Goal: Task Accomplishment & Management: Manage account settings

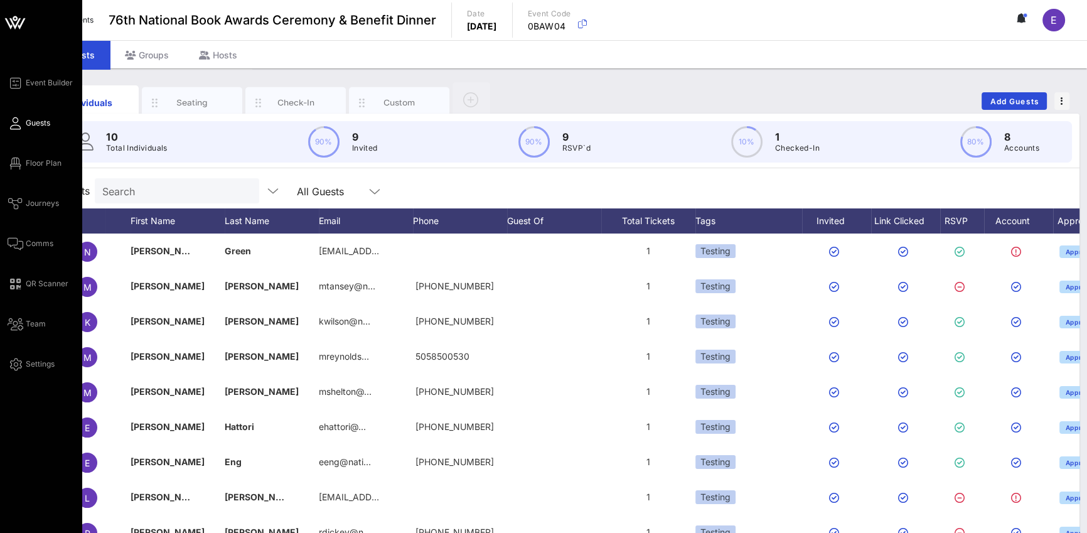
click at [22, 27] on icon at bounding box center [15, 23] width 30 height 30
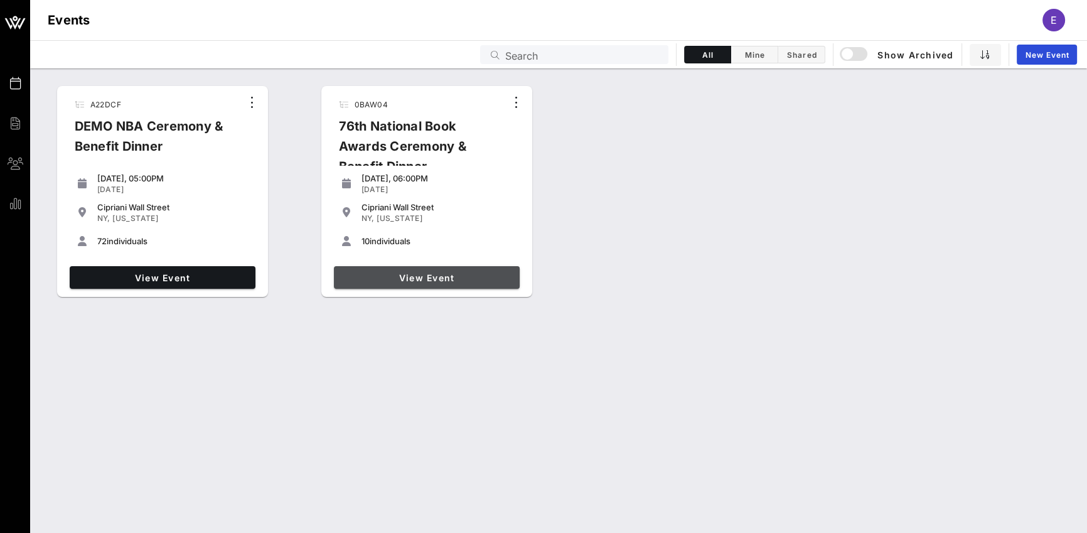
click at [381, 279] on span "View Event" at bounding box center [427, 277] width 176 height 11
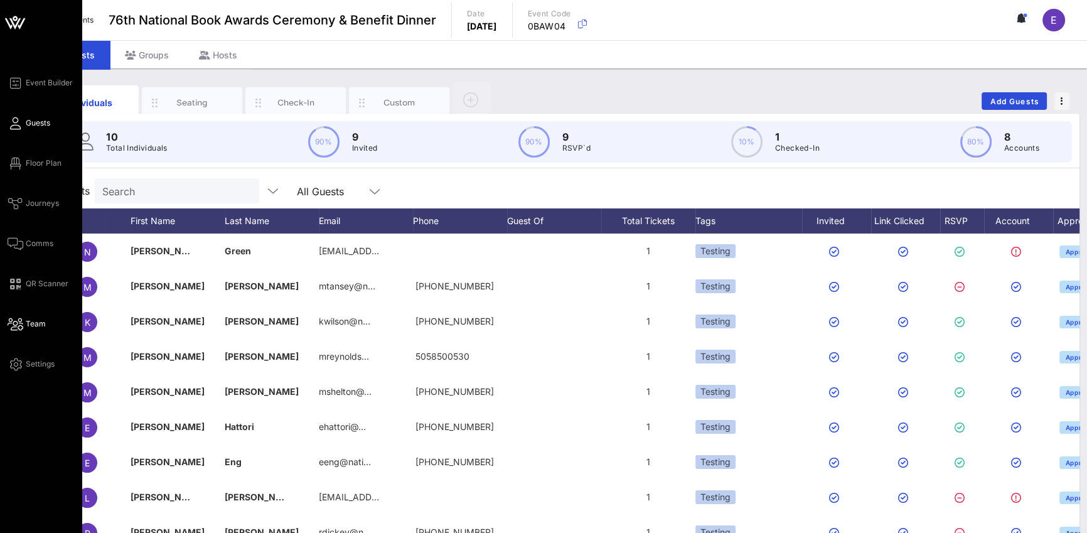
click at [28, 320] on span "Team" at bounding box center [36, 323] width 20 height 11
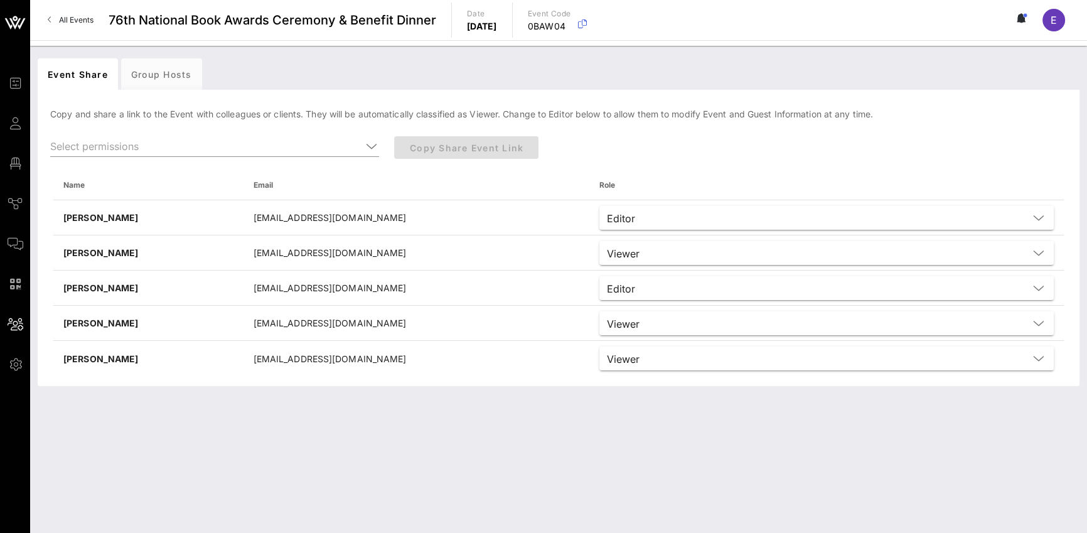
click at [236, 401] on div "Event Share Group Hosts [PERSON_NAME] and share a link to the Event with collea…" at bounding box center [558, 289] width 1056 height 487
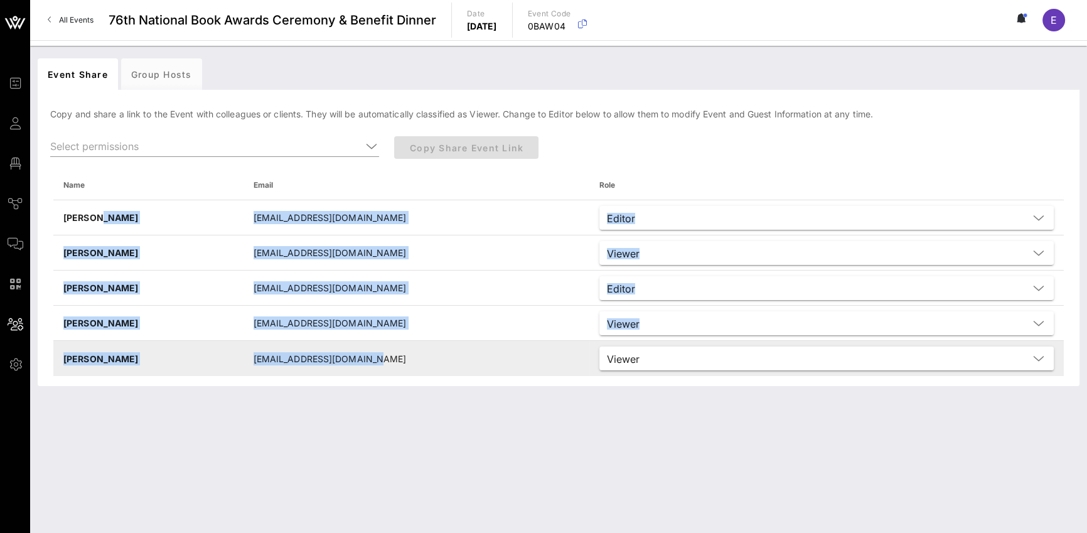
drag, startPoint x: 93, startPoint y: 213, endPoint x: 411, endPoint y: 370, distance: 354.6
click at [411, 370] on tbody "[PERSON_NAME] [EMAIL_ADDRESS][DOMAIN_NAME] Editor [PERSON_NAME] [PERSON_NAME][E…" at bounding box center [558, 288] width 1010 height 176
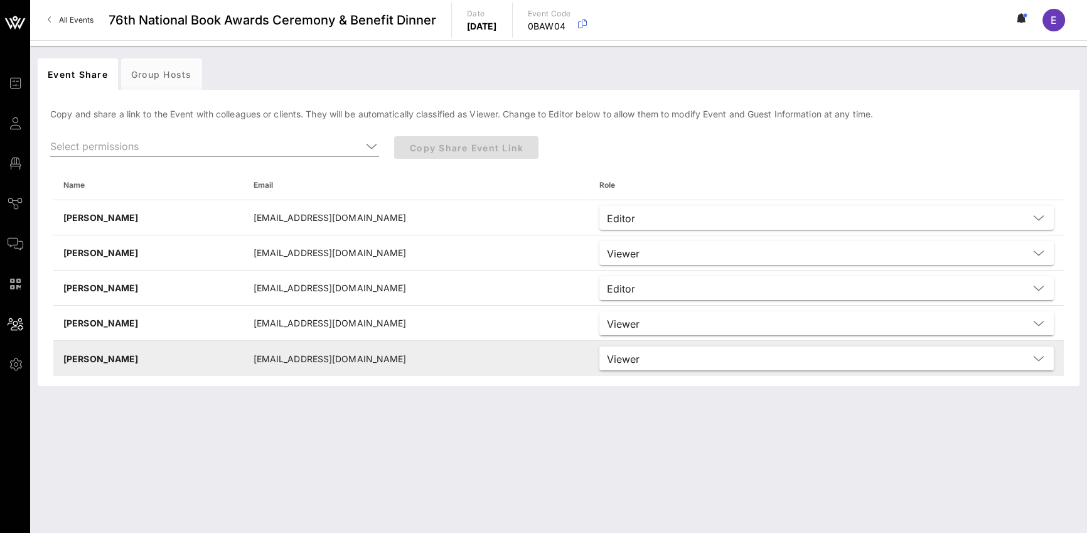
click at [411, 366] on td "[EMAIL_ADDRESS][DOMAIN_NAME]" at bounding box center [416, 358] width 346 height 35
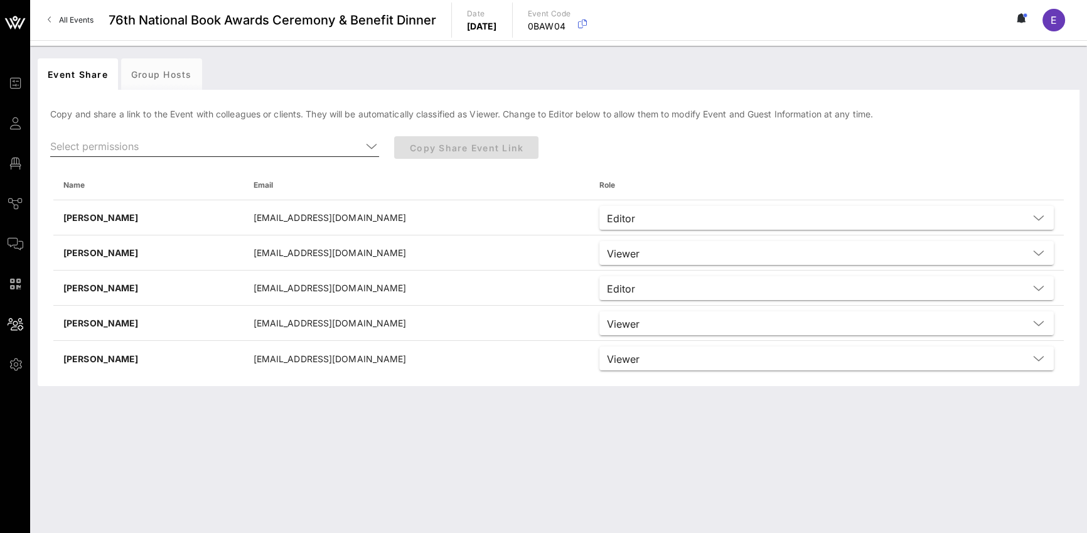
click at [262, 153] on input "text" at bounding box center [205, 146] width 311 height 20
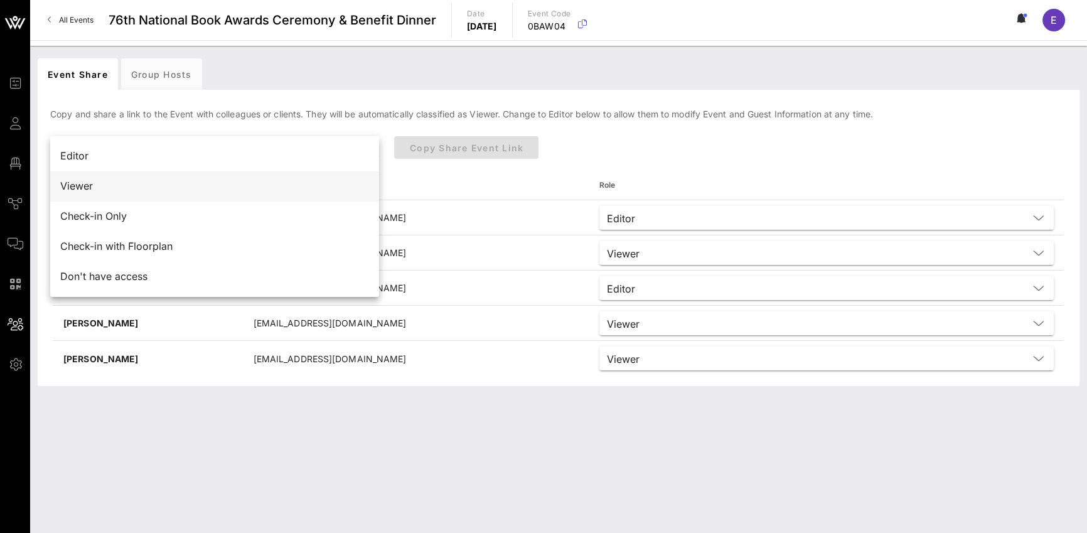
click at [253, 187] on div "Viewer" at bounding box center [214, 186] width 309 height 12
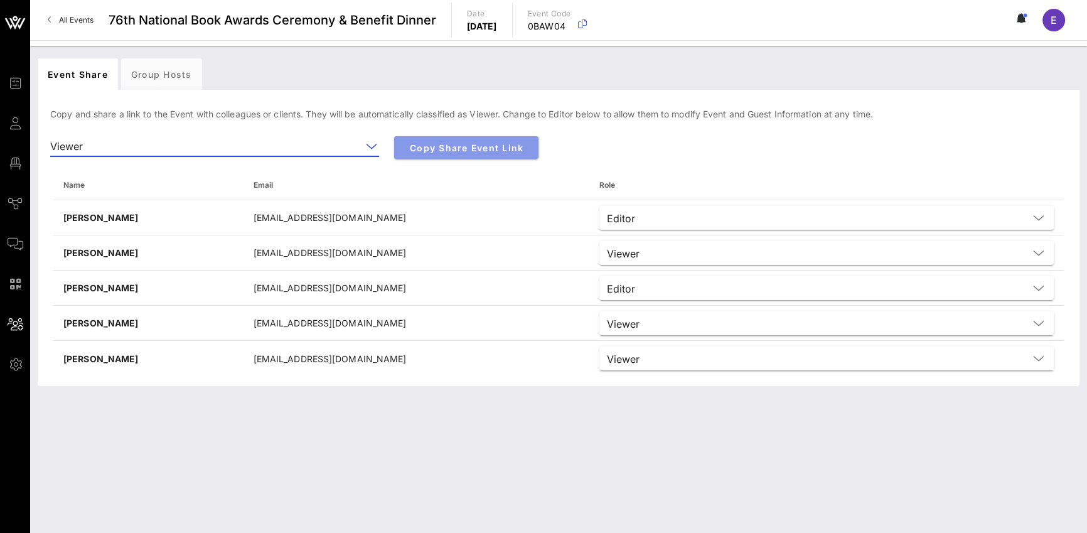
click at [433, 145] on span "Copy Share Event Link" at bounding box center [466, 147] width 124 height 11
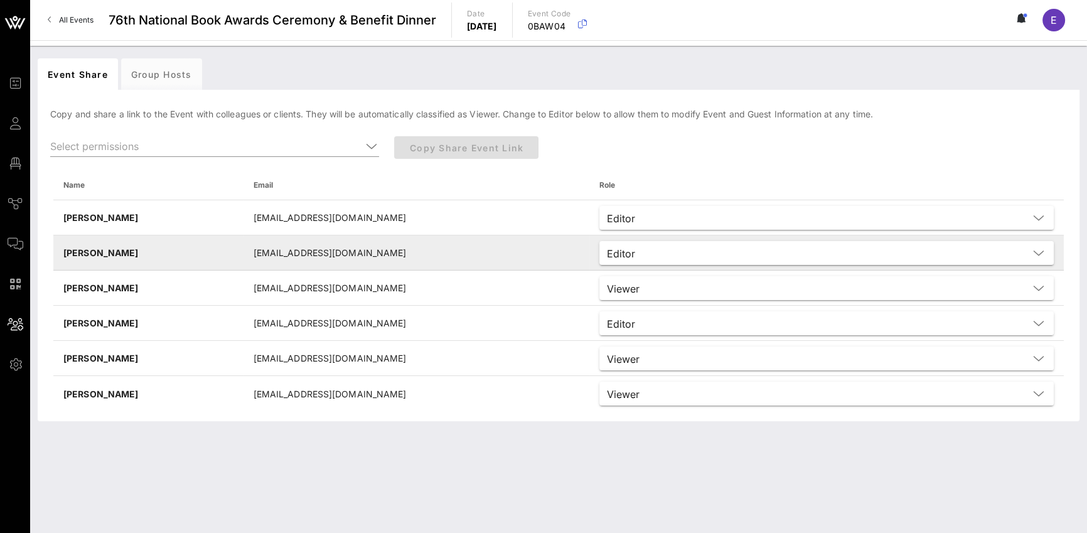
click at [640, 251] on input "text" at bounding box center [834, 253] width 388 height 16
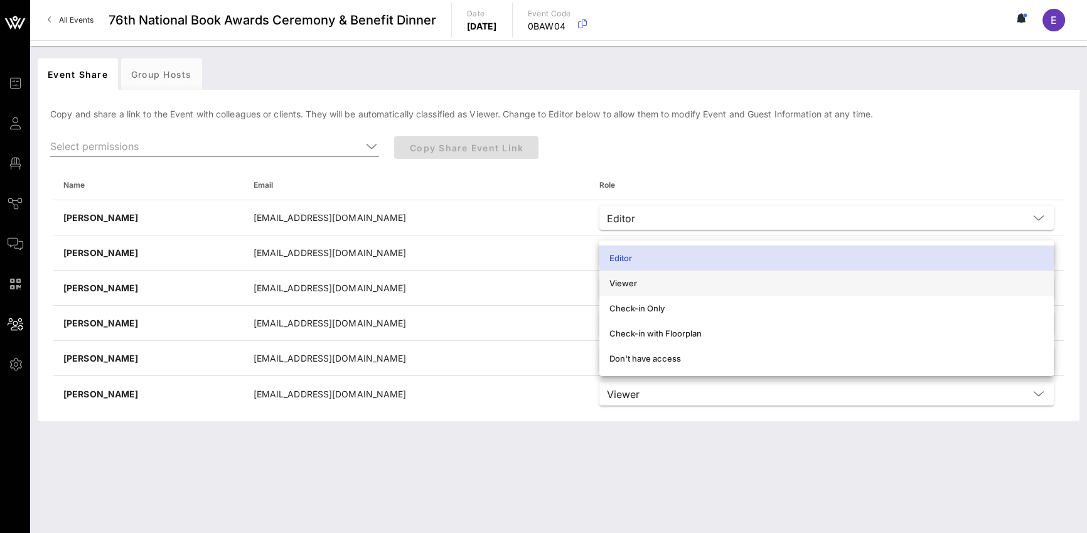
click at [646, 279] on div "Viewer" at bounding box center [826, 283] width 434 height 10
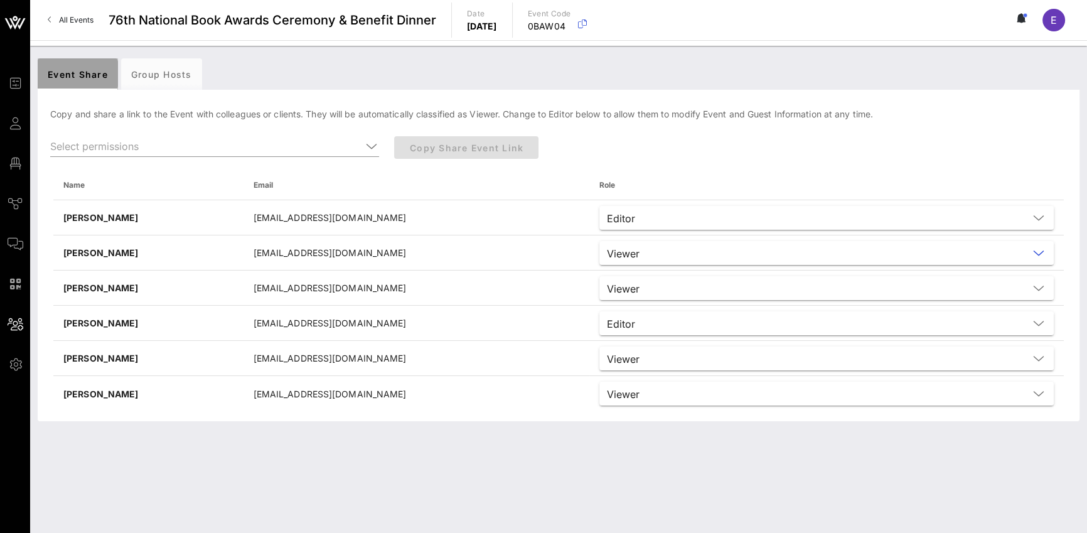
click at [94, 75] on div "Event Share" at bounding box center [78, 73] width 80 height 31
click at [134, 71] on div "Group Hosts" at bounding box center [161, 73] width 81 height 31
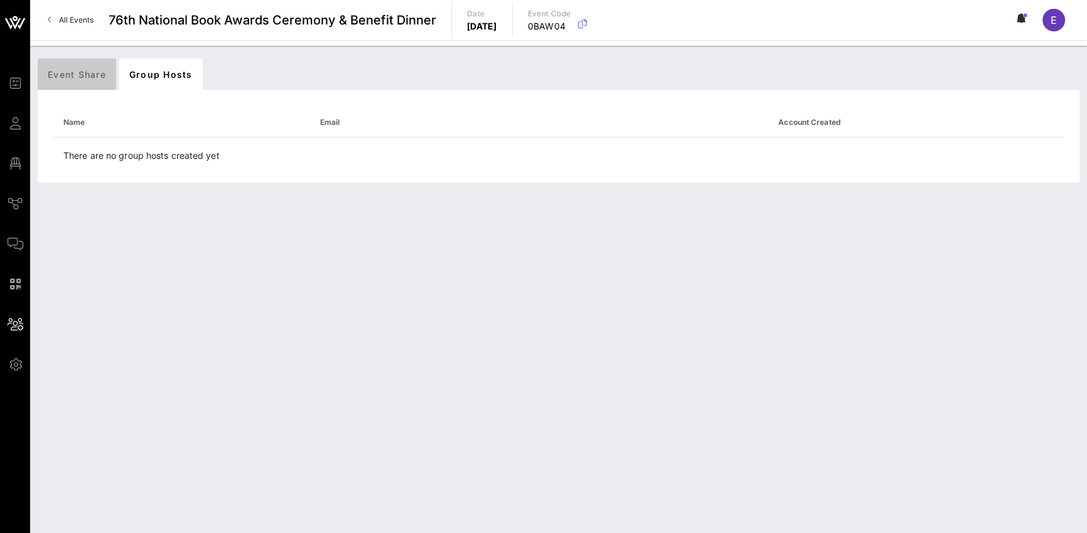
click at [65, 73] on div "Event Share" at bounding box center [77, 73] width 78 height 31
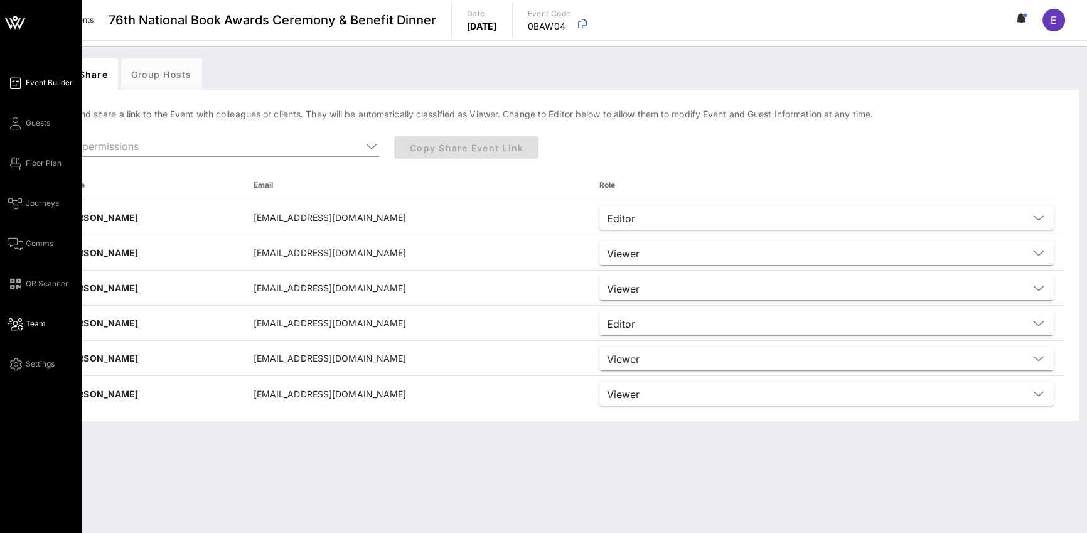
click at [22, 85] on link "Event Builder" at bounding box center [40, 82] width 65 height 15
